Goal: Navigation & Orientation: Find specific page/section

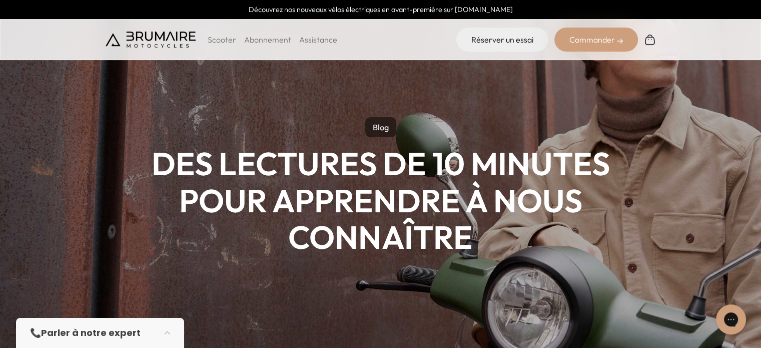
click at [136, 32] on img at bounding box center [151, 40] width 90 height 16
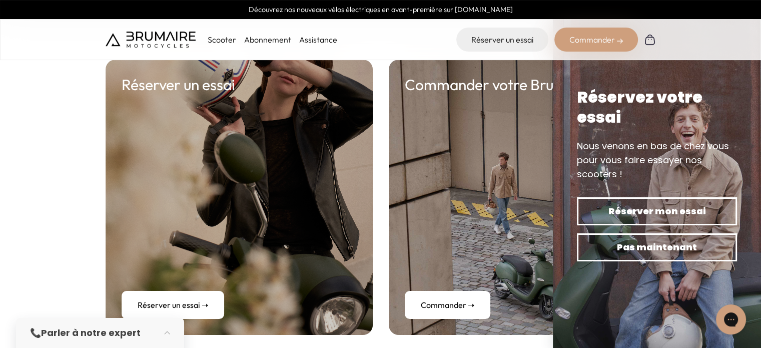
scroll to position [3678, 0]
